Goal: Information Seeking & Learning: Learn about a topic

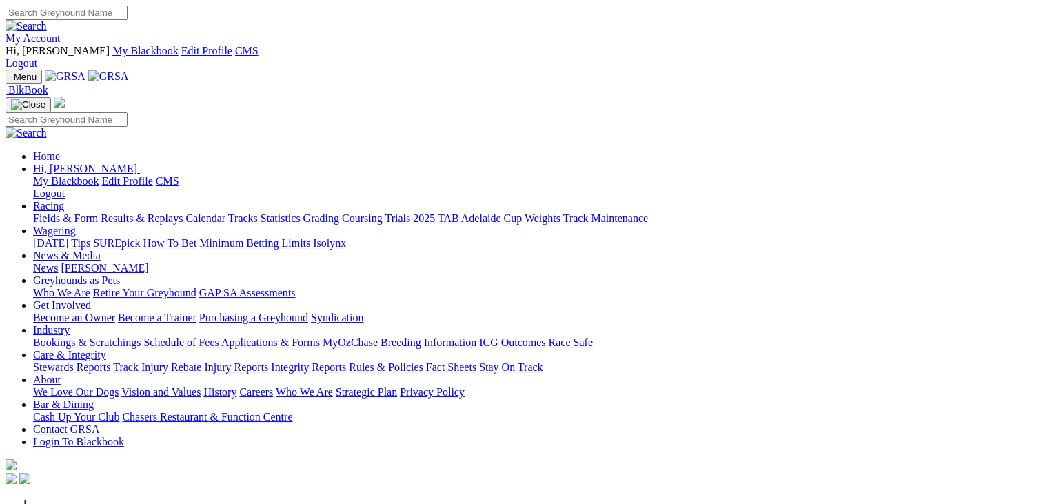
drag, startPoint x: 0, startPoint y: 0, endPoint x: 224, endPoint y: 57, distance: 231.1
click at [64, 200] on link "Racing" at bounding box center [48, 206] width 31 height 12
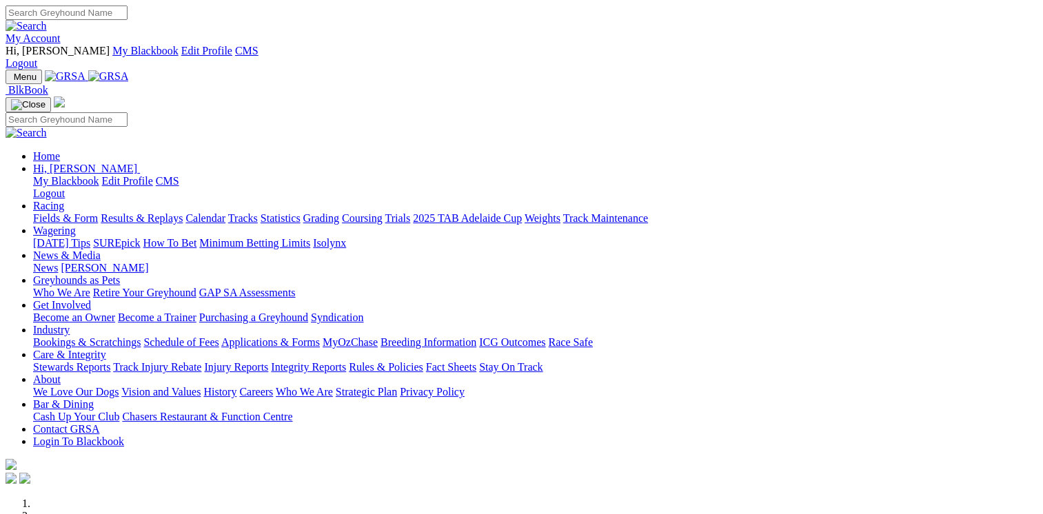
click at [129, 70] on img at bounding box center [108, 76] width 41 height 12
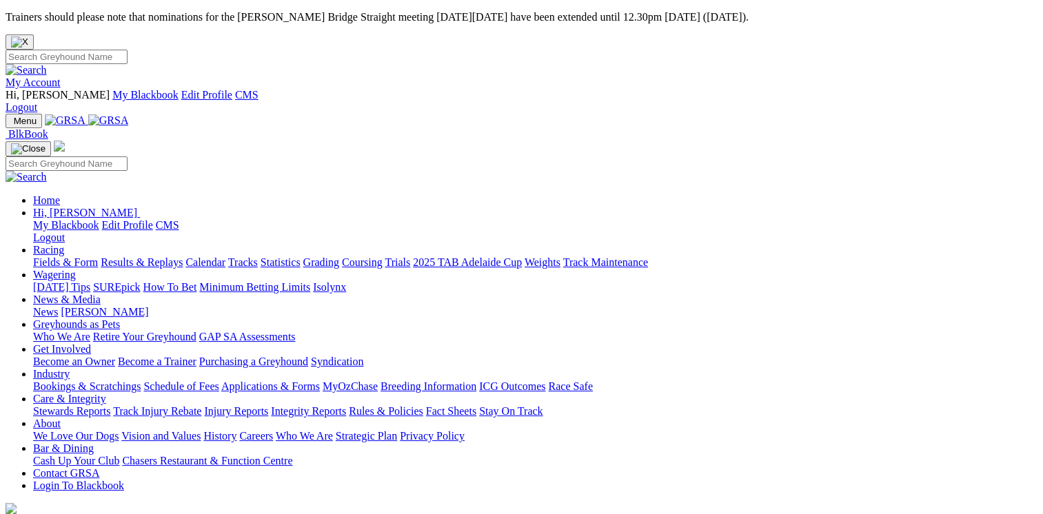
click at [28, 37] on img "Close" at bounding box center [19, 42] width 17 height 11
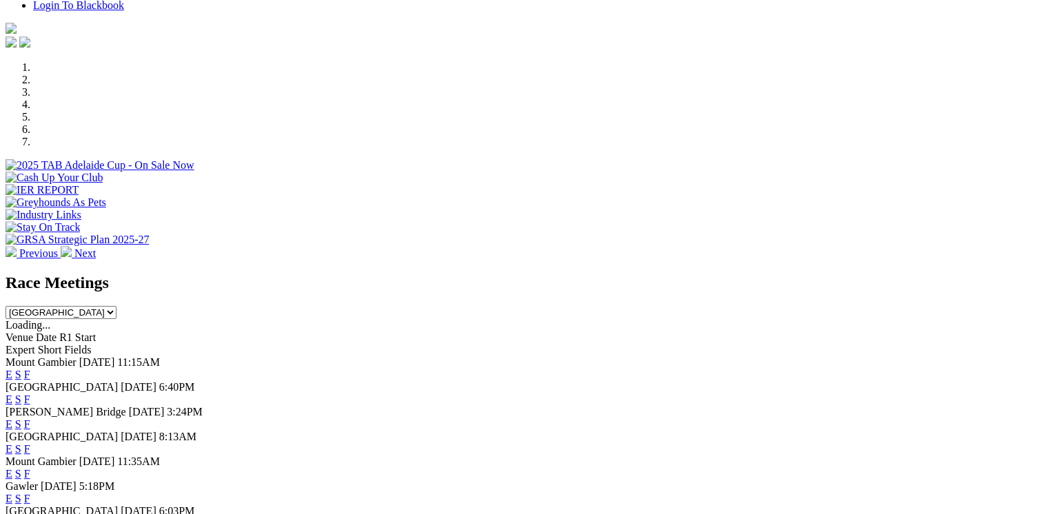
scroll to position [442, 0]
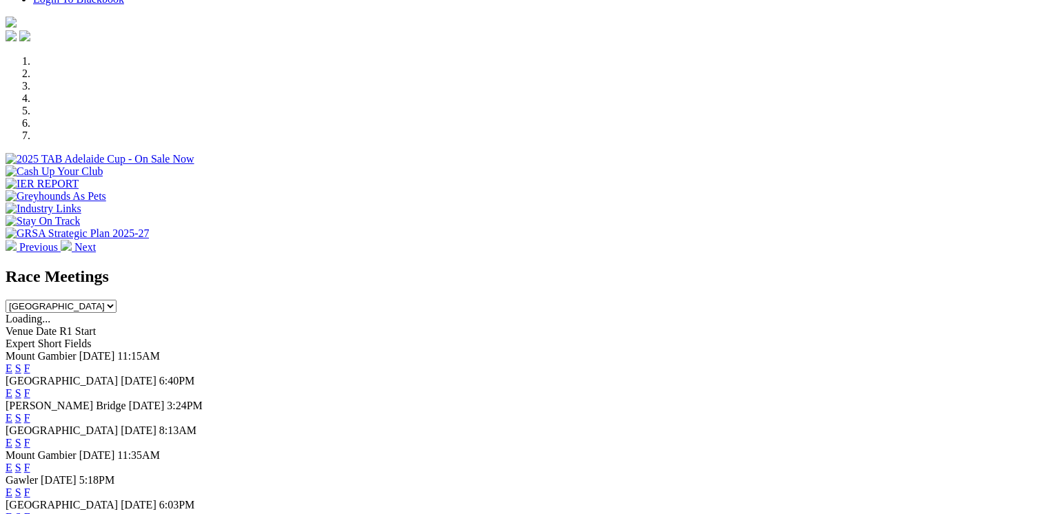
click at [12, 387] on link "E" at bounding box center [9, 393] width 7 height 12
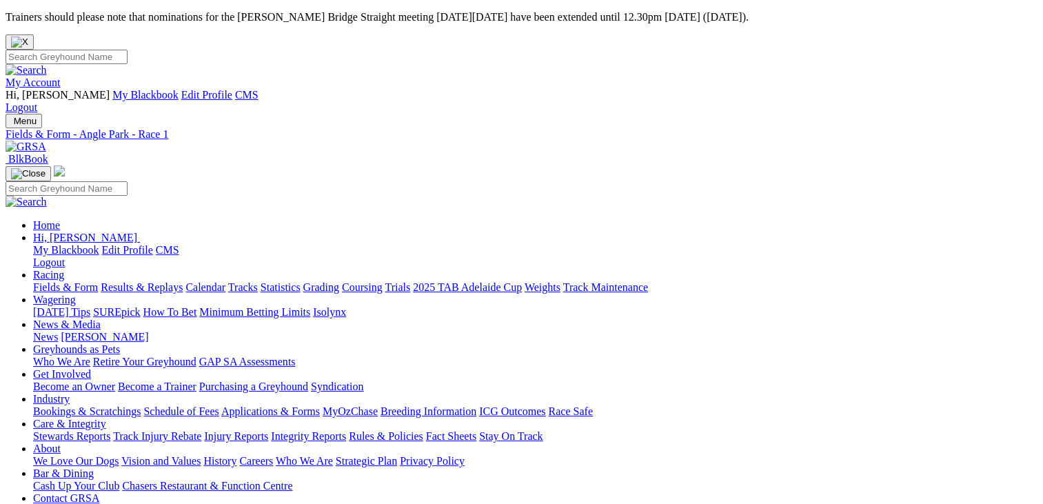
click at [28, 37] on img "Close" at bounding box center [19, 42] width 17 height 11
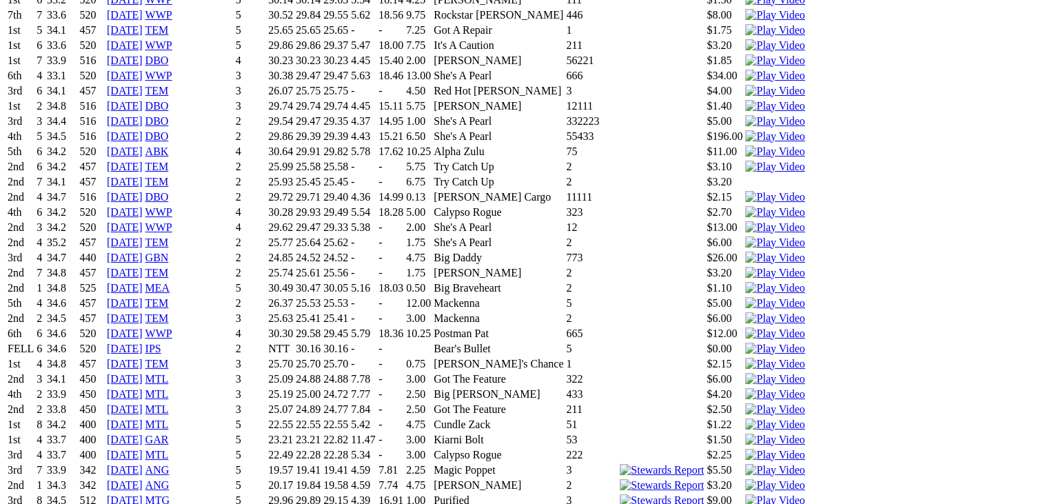
scroll to position [4439, 0]
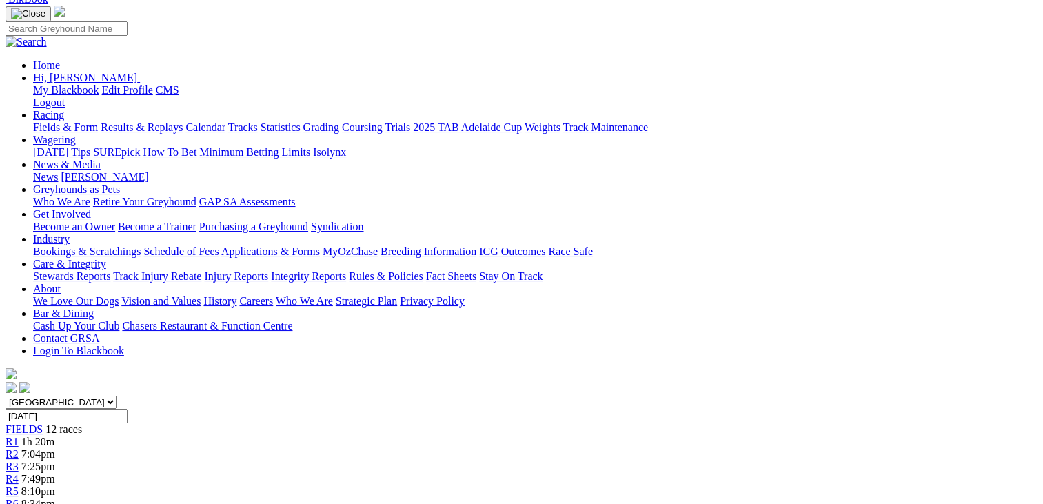
scroll to position [0, 0]
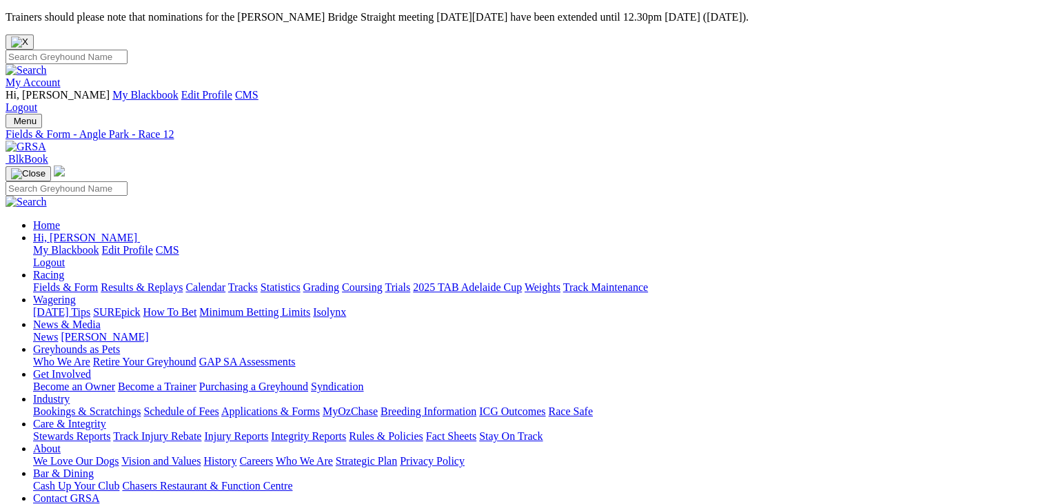
click at [46, 141] on img at bounding box center [26, 147] width 41 height 12
